Goal: Information Seeking & Learning: Understand process/instructions

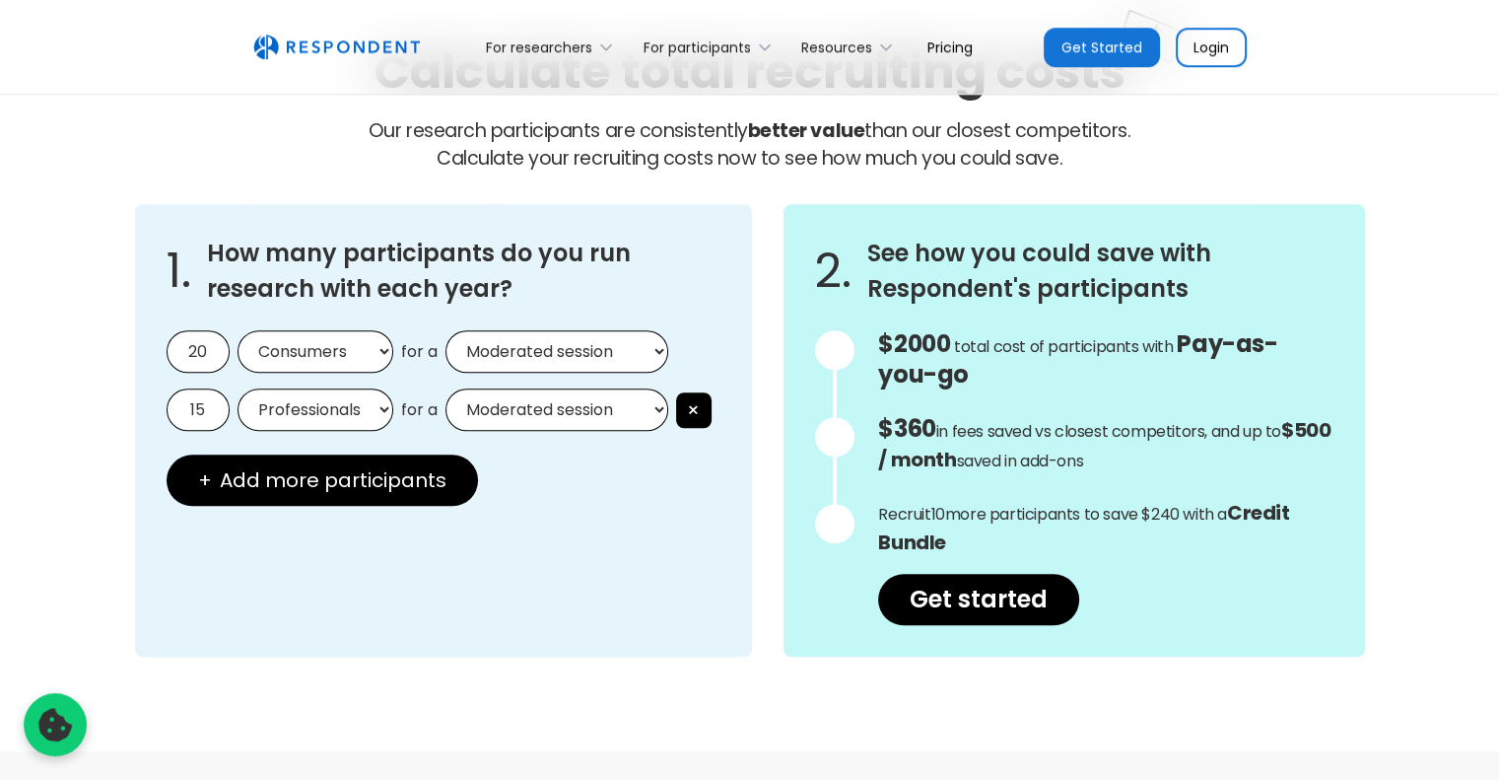
scroll to position [1703, 0]
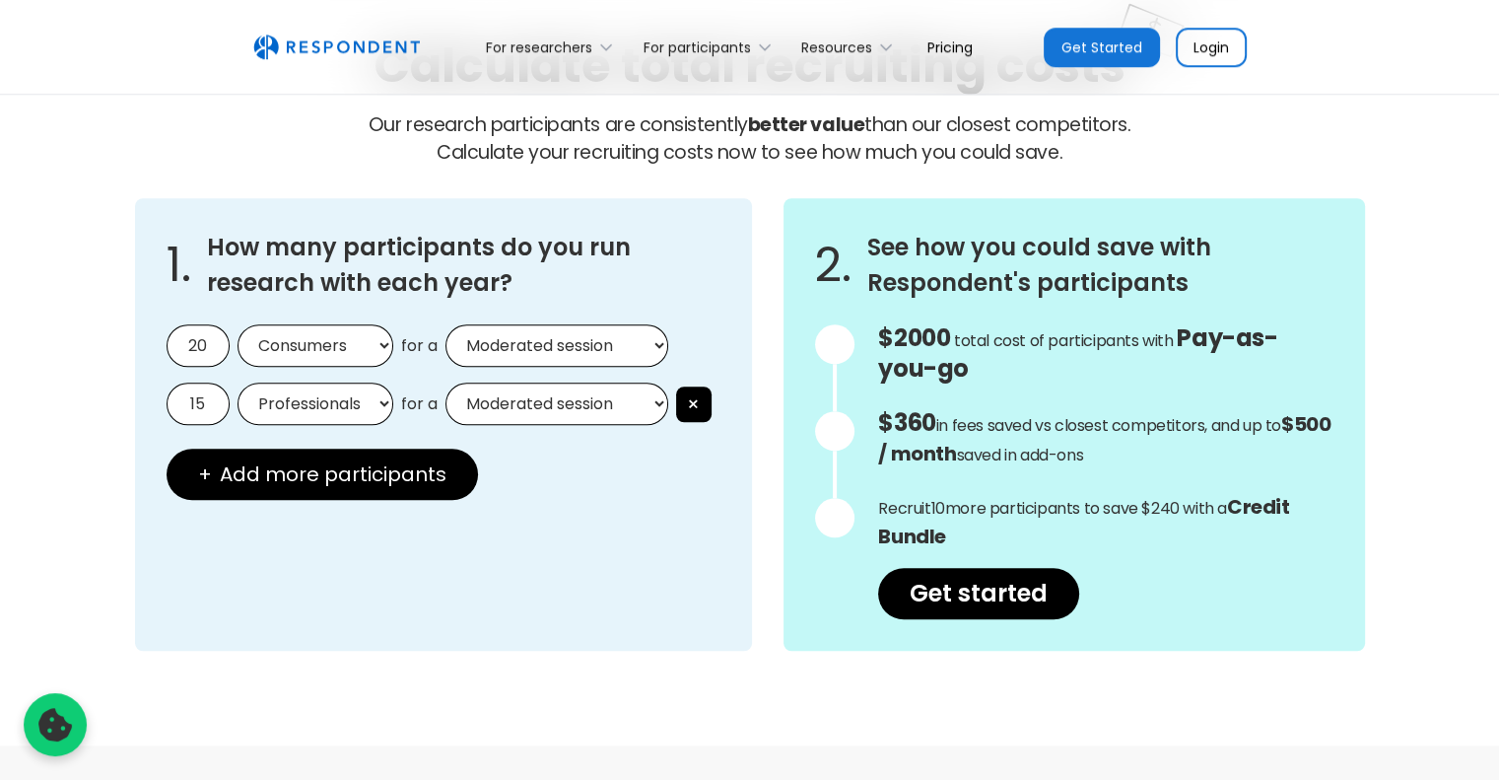
click at [367, 353] on select "Consumers Professionals" at bounding box center [316, 345] width 156 height 42
click at [369, 348] on select "Consumers Professionals" at bounding box center [316, 345] width 156 height 42
click at [359, 408] on select "Professionals Consumers" at bounding box center [316, 403] width 156 height 42
click at [363, 401] on select "Professionals Consumers" at bounding box center [316, 403] width 156 height 42
click at [386, 345] on select "Consumers Professionals" at bounding box center [316, 345] width 156 height 42
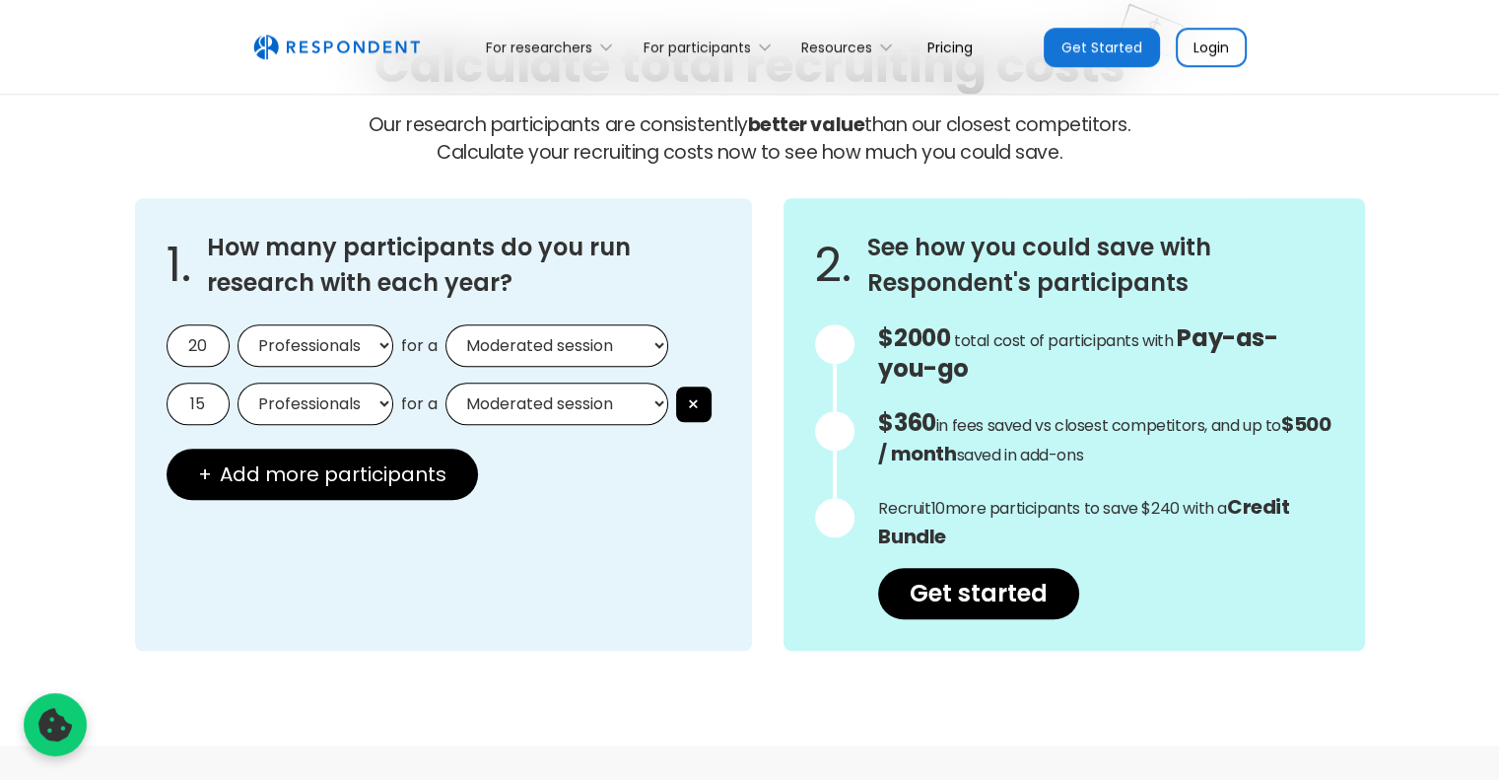
click at [238, 324] on select "Consumers Professionals" at bounding box center [316, 345] width 156 height 42
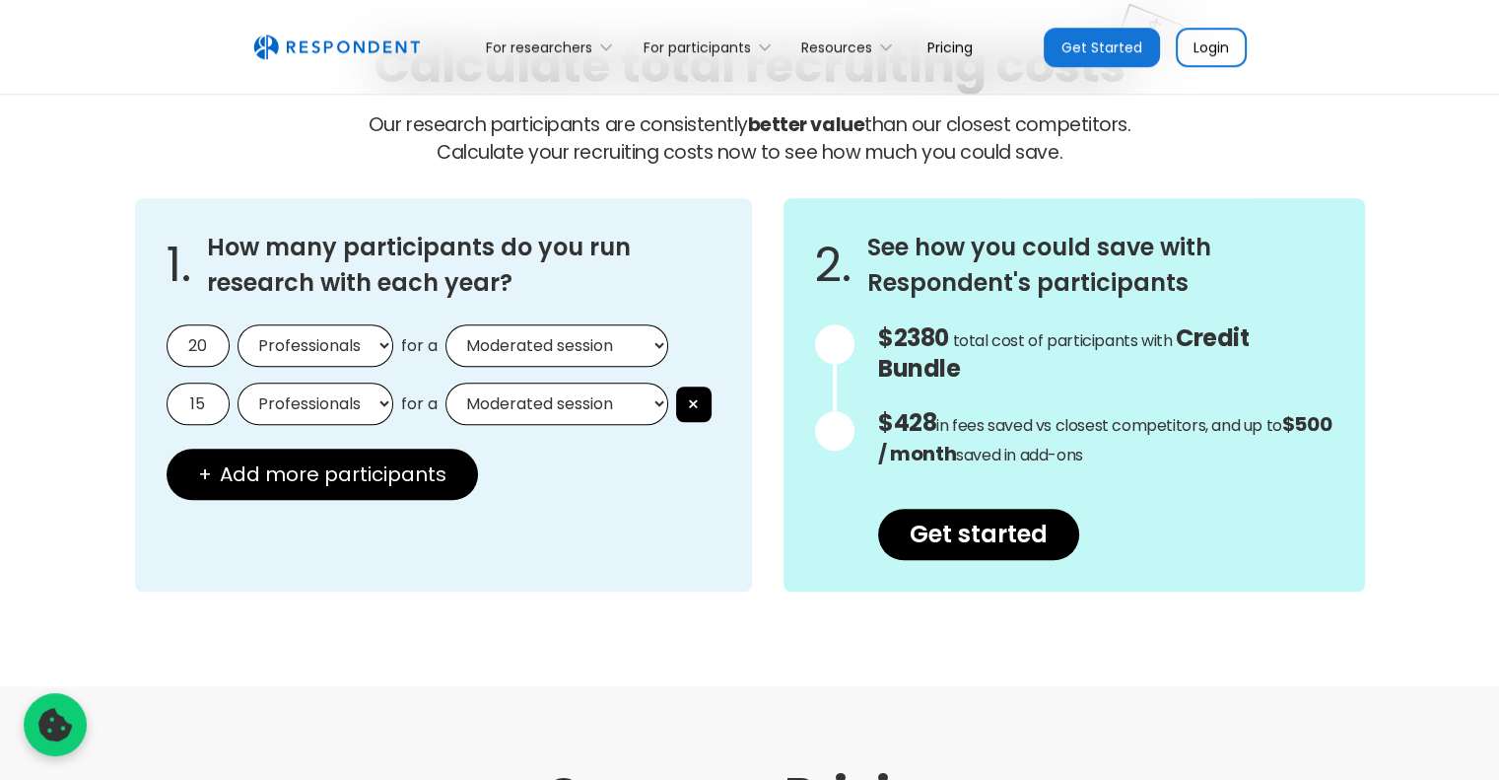
click at [369, 339] on select "Consumers Professionals" at bounding box center [316, 345] width 156 height 42
select select "consumers"
click at [238, 324] on select "Consumers Professionals" at bounding box center [316, 345] width 156 height 42
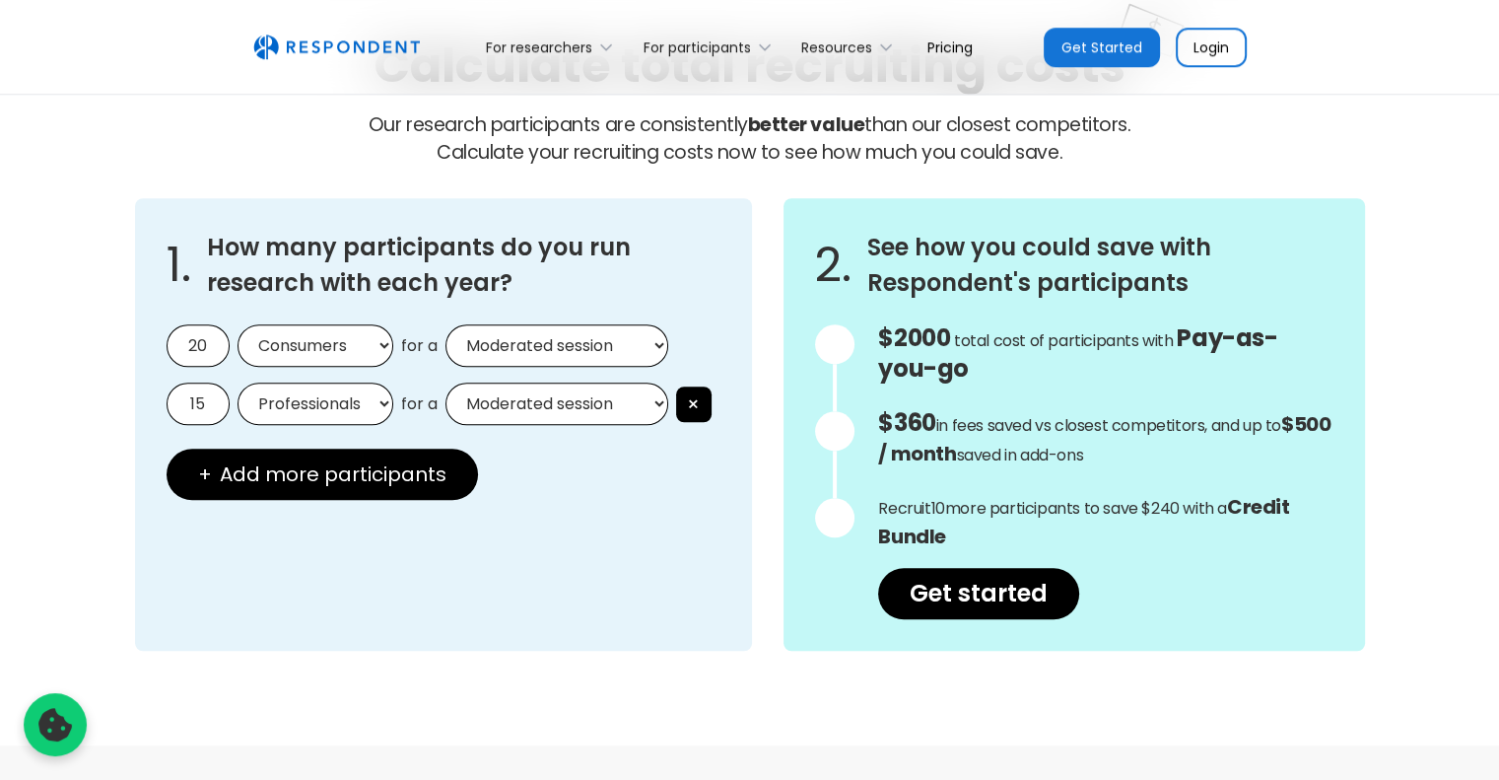
click at [366, 405] on select "Professionals Consumers" at bounding box center [316, 403] width 156 height 42
click at [238, 382] on select "Professionals Consumers" at bounding box center [316, 403] width 156 height 42
click at [354, 396] on select "Professionals Consumers" at bounding box center [316, 403] width 156 height 42
select select "professionals"
click at [238, 382] on select "Professionals Consumers" at bounding box center [316, 403] width 156 height 42
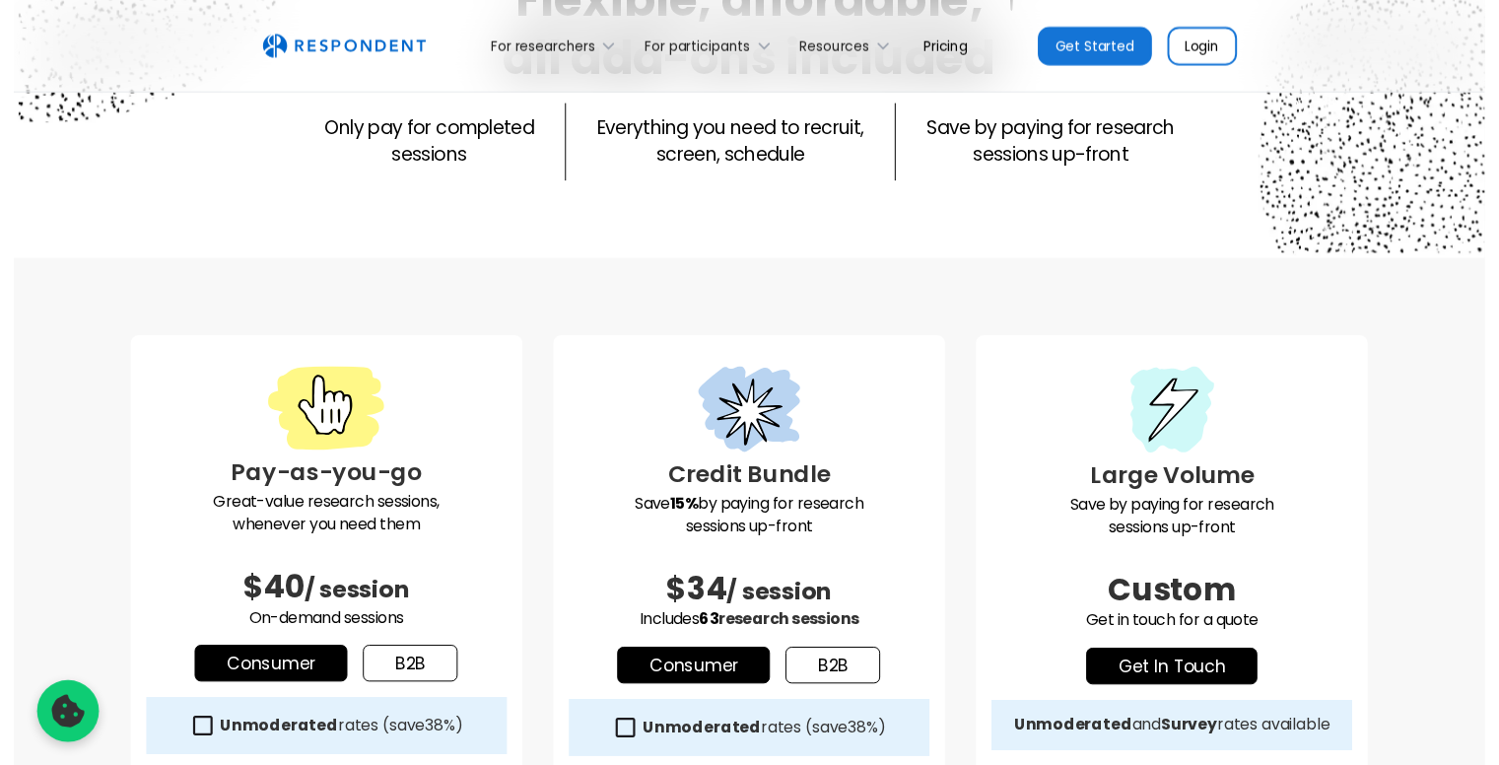
scroll to position [0, 0]
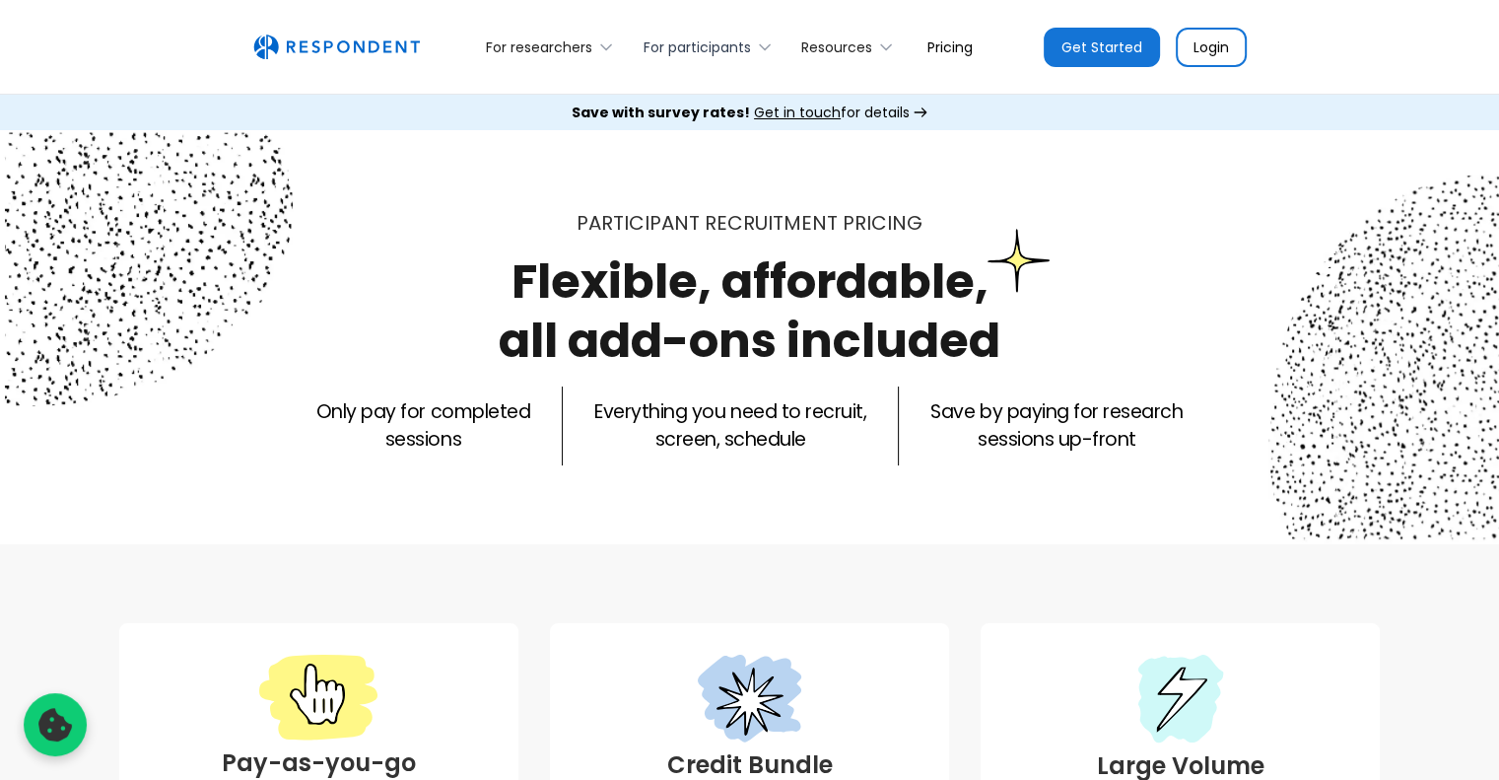
click at [675, 48] on div "For participants" at bounding box center [697, 47] width 107 height 20
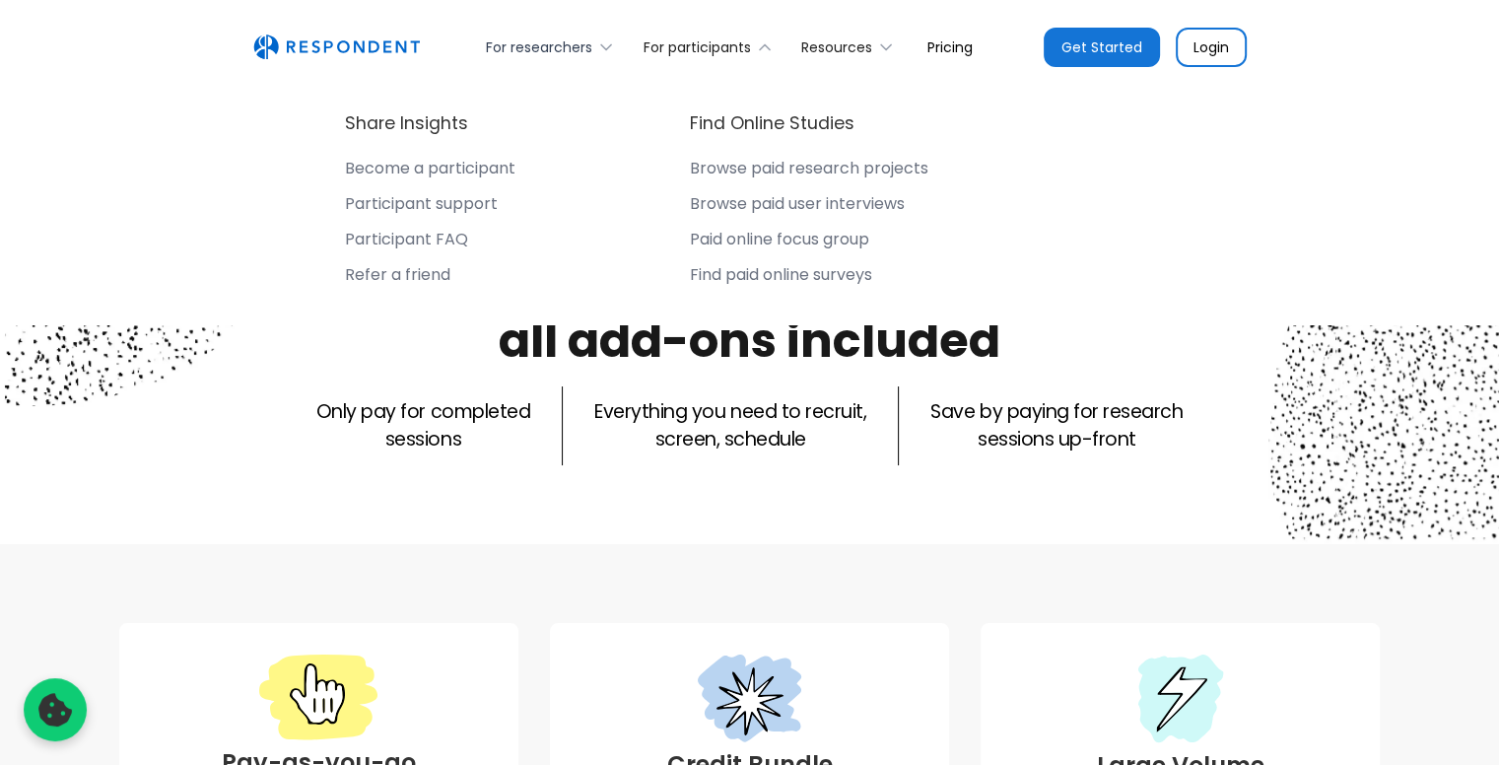
click at [550, 48] on div "For researchers" at bounding box center [539, 47] width 106 height 20
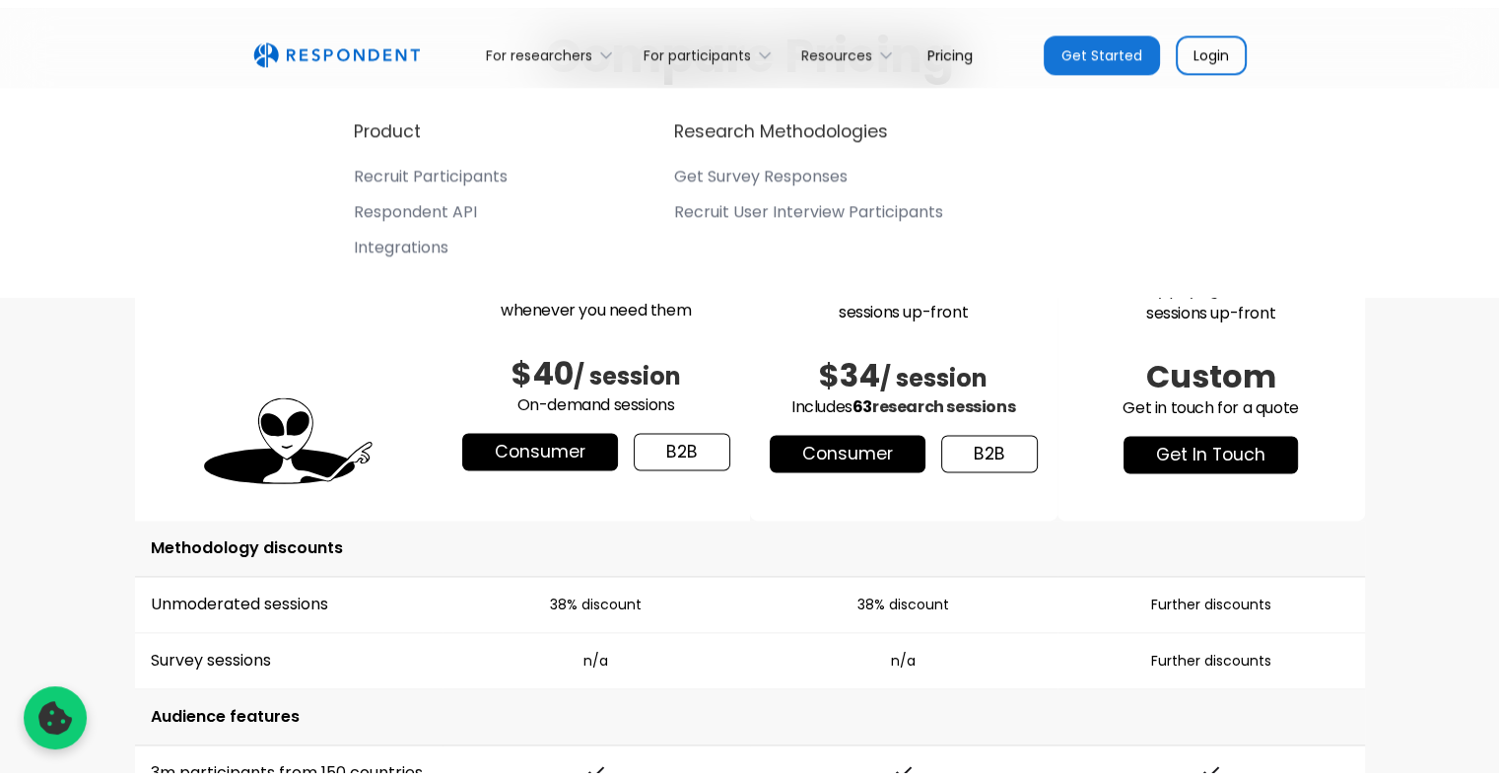
scroll to position [2502, 0]
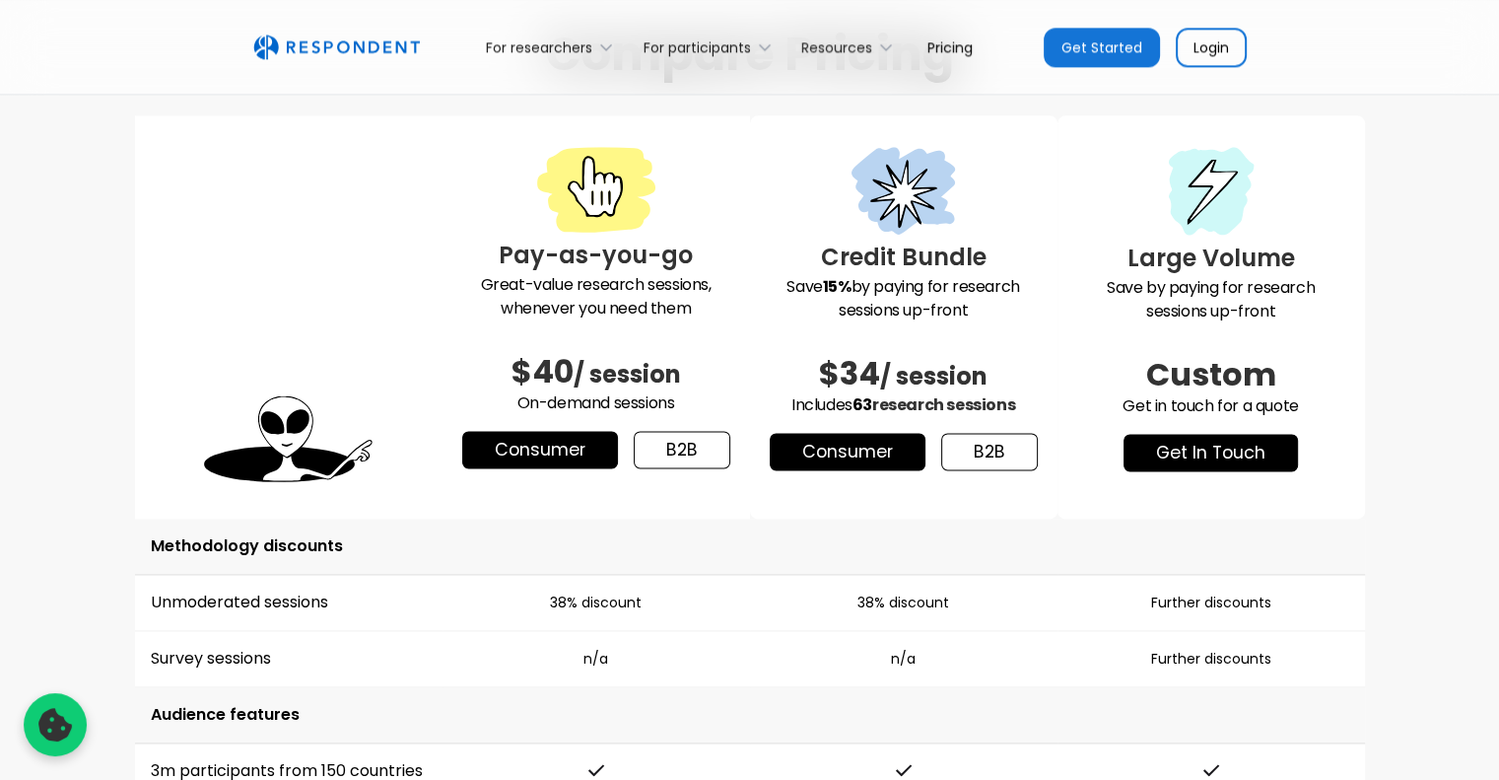
drag, startPoint x: 1465, startPoint y: 411, endPoint x: 1468, endPoint y: 321, distance: 89.7
